Goal: Check status: Check status

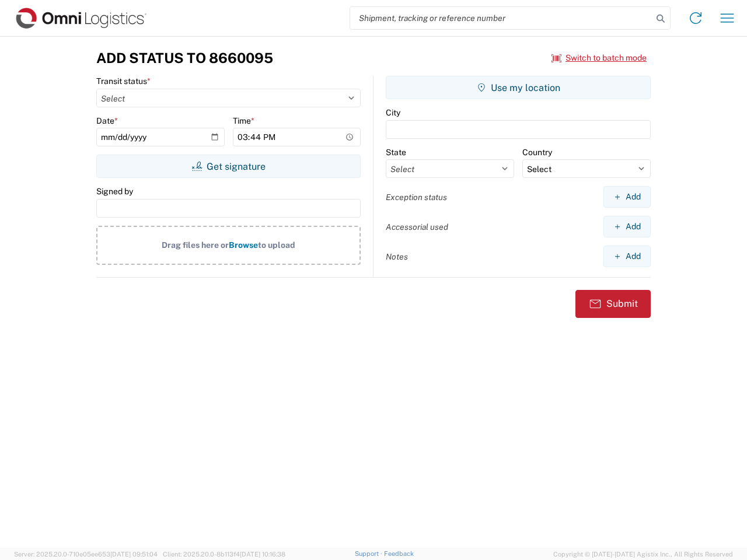
click at [501, 18] on input "search" at bounding box center [501, 18] width 302 height 22
click at [660, 19] on icon at bounding box center [660, 18] width 16 height 16
click at [695, 18] on icon at bounding box center [695, 18] width 19 height 19
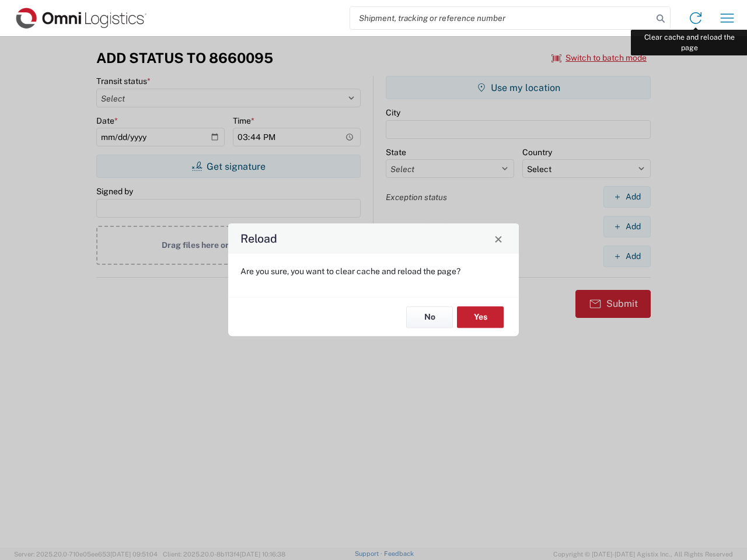
click at [727, 18] on div "Reload Are you sure, you want to clear cache and reload the page? No Yes" at bounding box center [373, 280] width 747 height 560
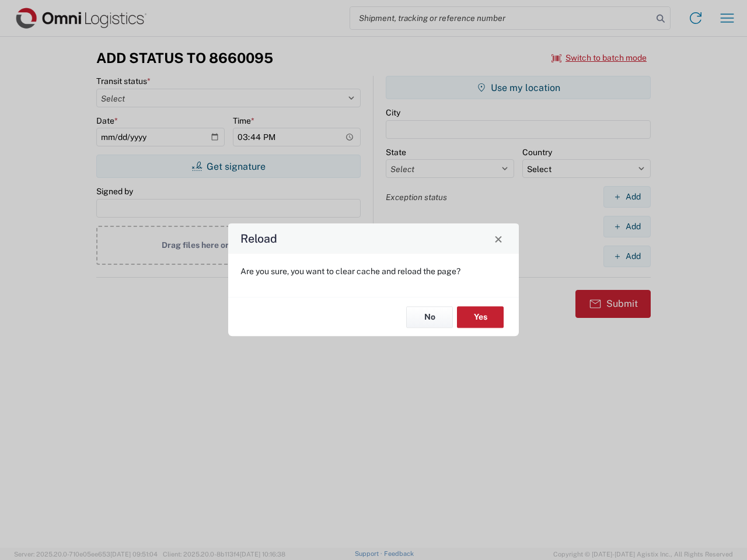
click at [599, 58] on div "Reload Are you sure, you want to clear cache and reload the page? No Yes" at bounding box center [373, 280] width 747 height 560
click at [228, 166] on div "Reload Are you sure, you want to clear cache and reload the page? No Yes" at bounding box center [373, 280] width 747 height 560
click at [518, 87] on div "Reload Are you sure, you want to clear cache and reload the page? No Yes" at bounding box center [373, 280] width 747 height 560
click at [626, 197] on div "Reload Are you sure, you want to clear cache and reload the page? No Yes" at bounding box center [373, 280] width 747 height 560
click at [626, 226] on div "Reload Are you sure, you want to clear cache and reload the page? No Yes" at bounding box center [373, 280] width 747 height 560
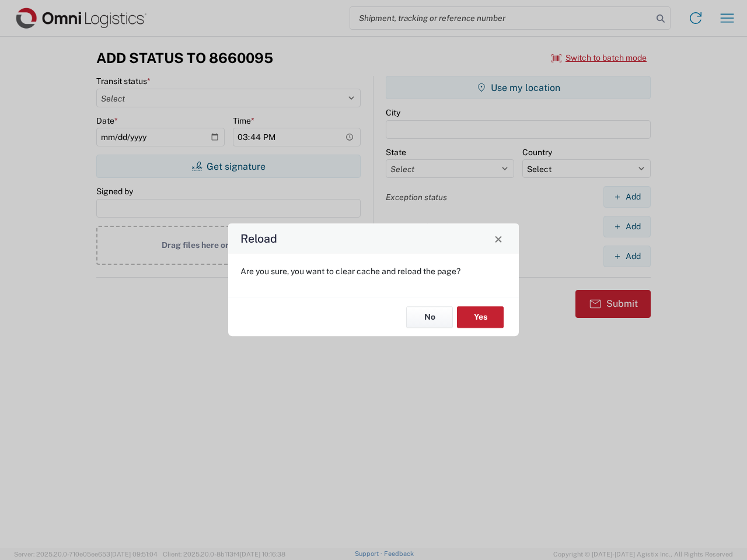
click at [626, 256] on div "Reload Are you sure, you want to clear cache and reload the page? No Yes" at bounding box center [373, 280] width 747 height 560
